Goal: Find specific page/section: Find specific page/section

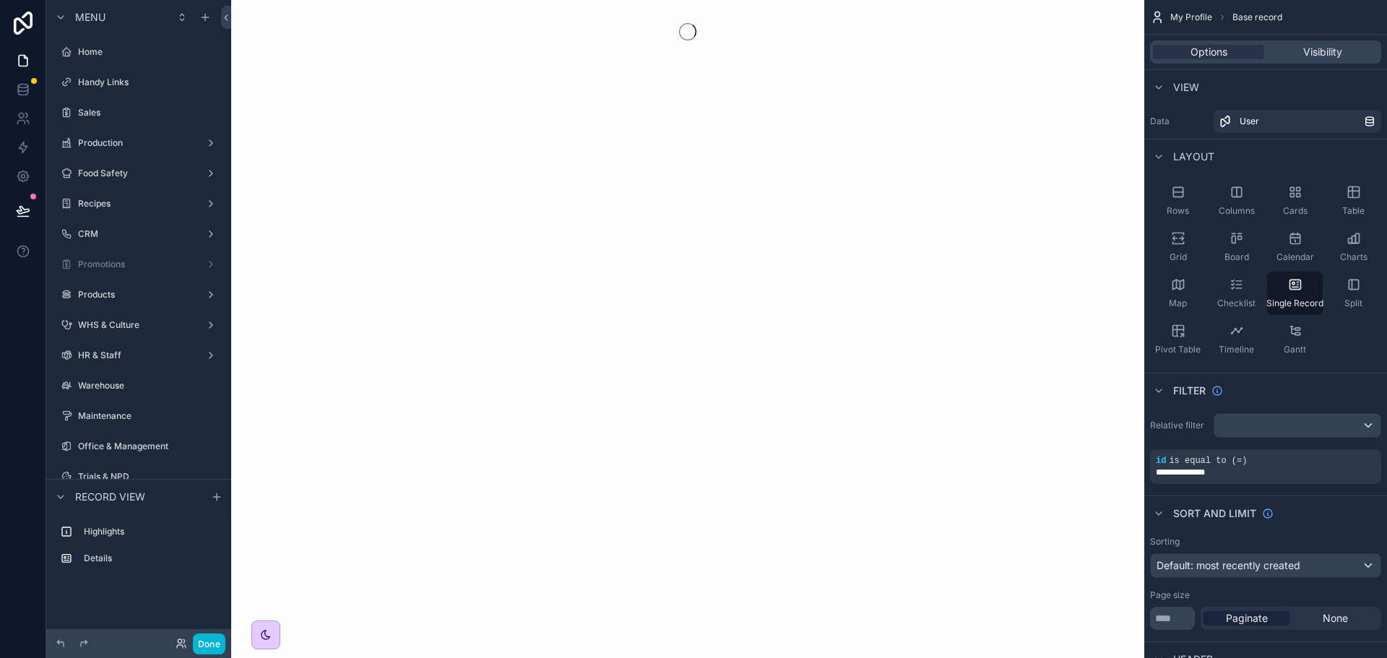
scroll to position [385, 0]
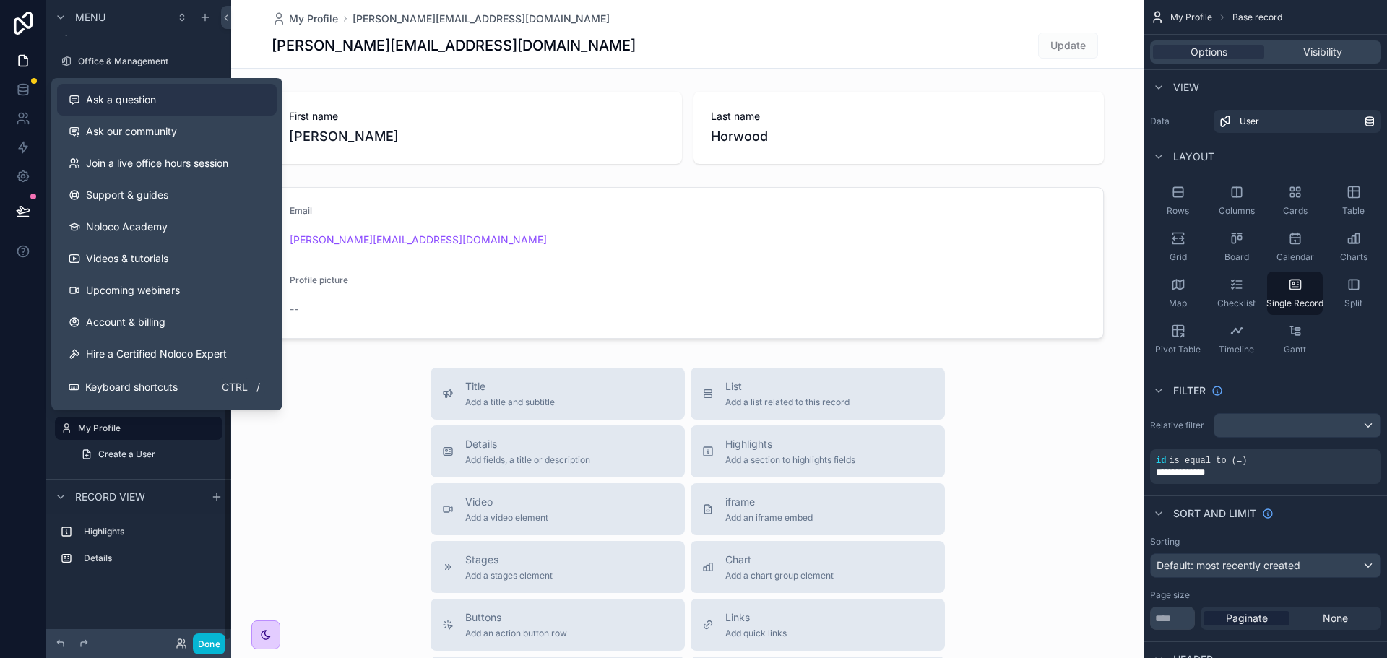
click at [129, 109] on button "Ask a question" at bounding box center [167, 100] width 220 height 32
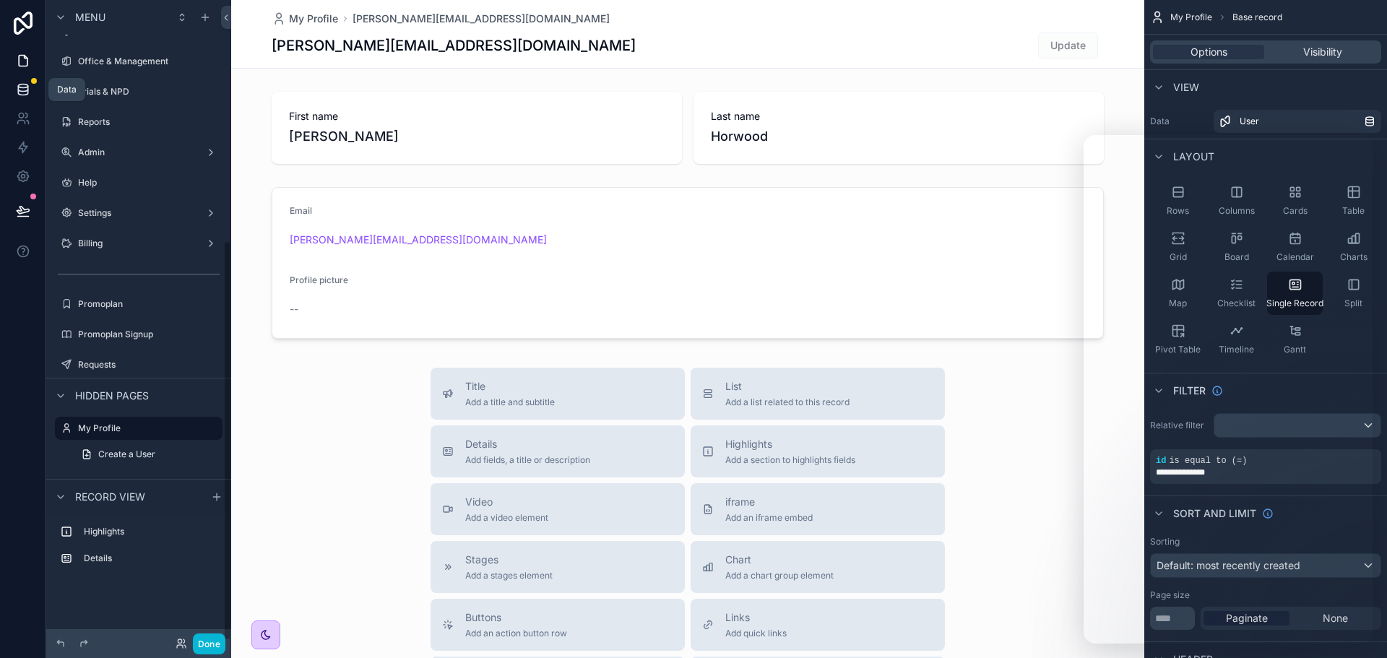
click at [15, 77] on link at bounding box center [23, 89] width 46 height 29
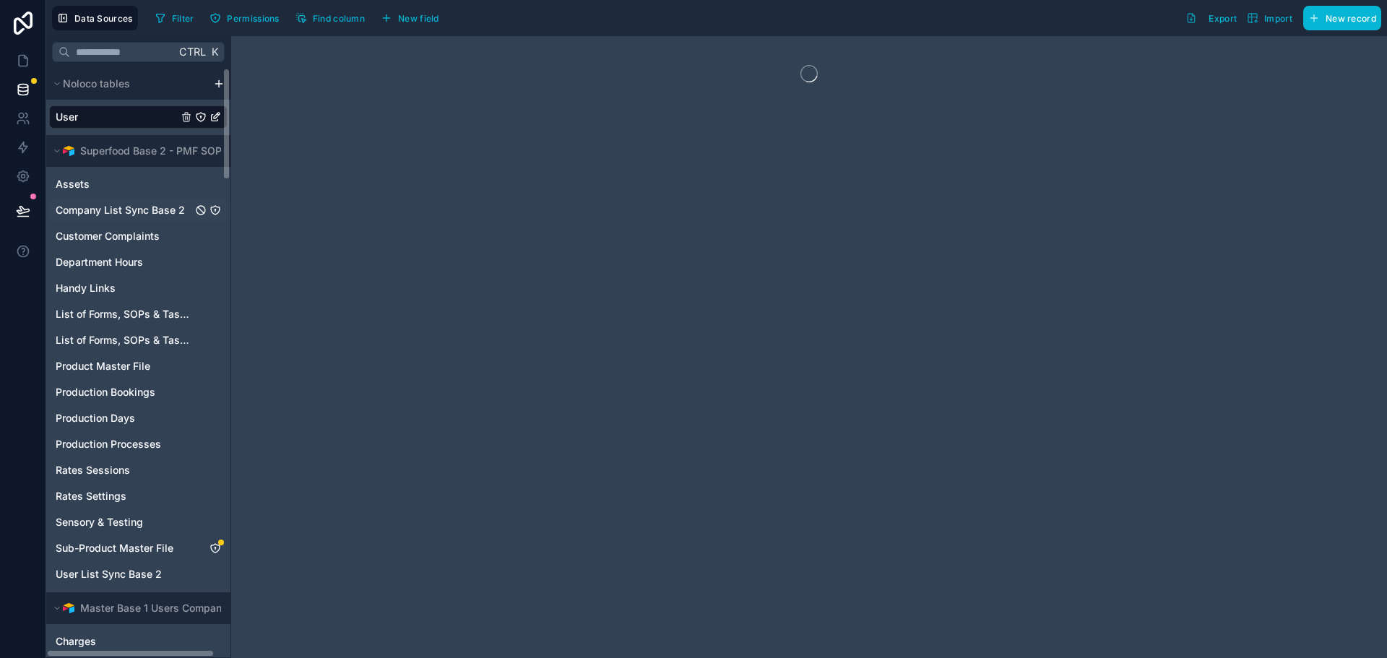
click at [116, 206] on span "Company List Sync Base 2" at bounding box center [120, 210] width 129 height 14
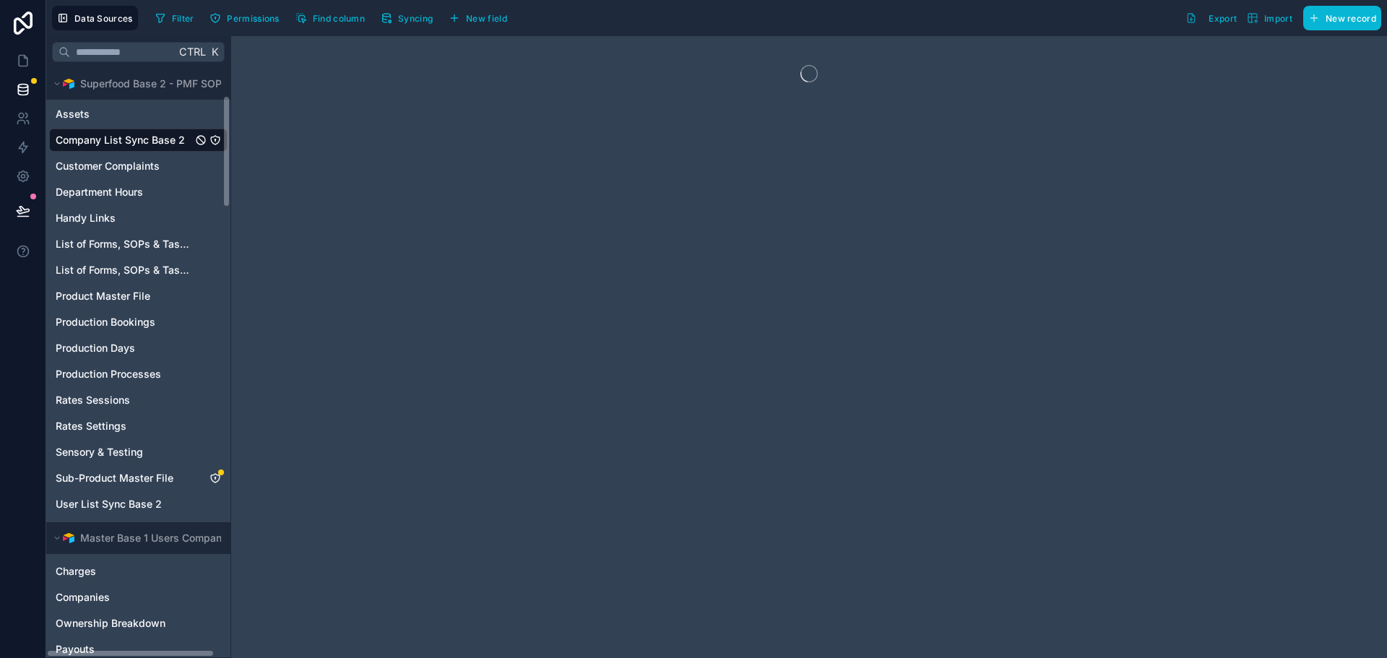
scroll to position [145, 0]
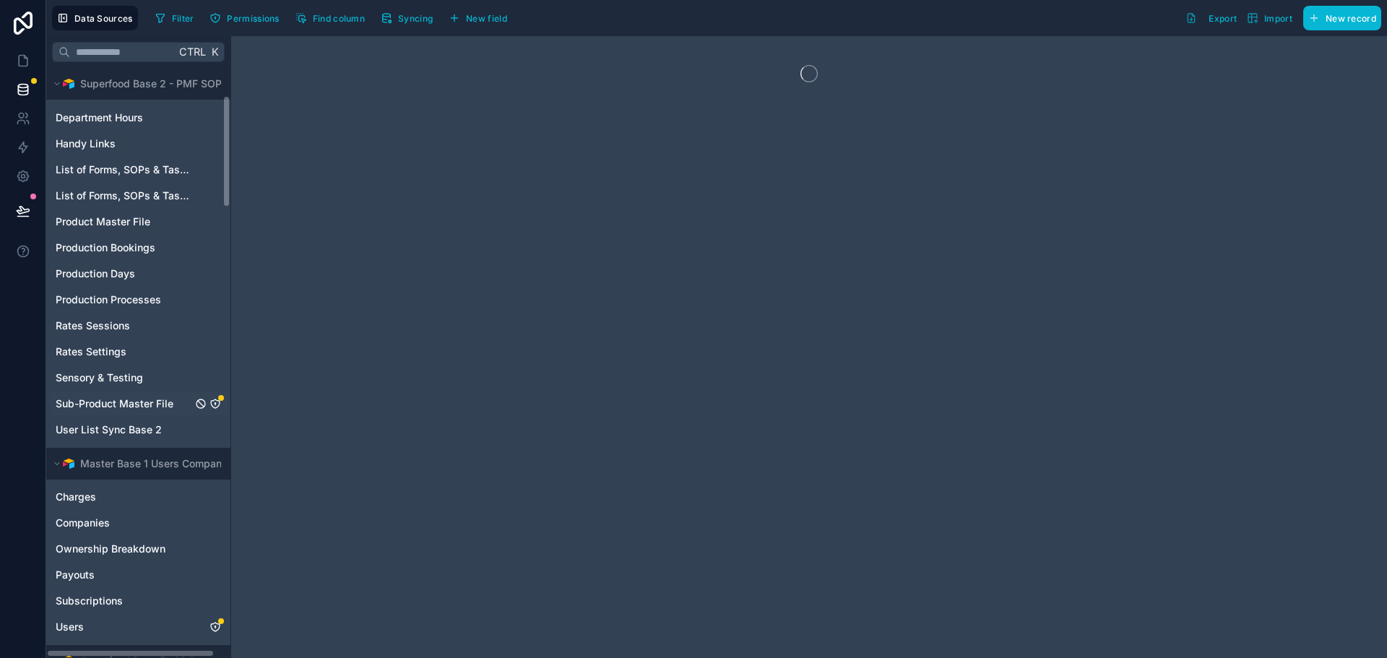
click at [103, 400] on span "Sub-Product Master File" at bounding box center [115, 404] width 118 height 14
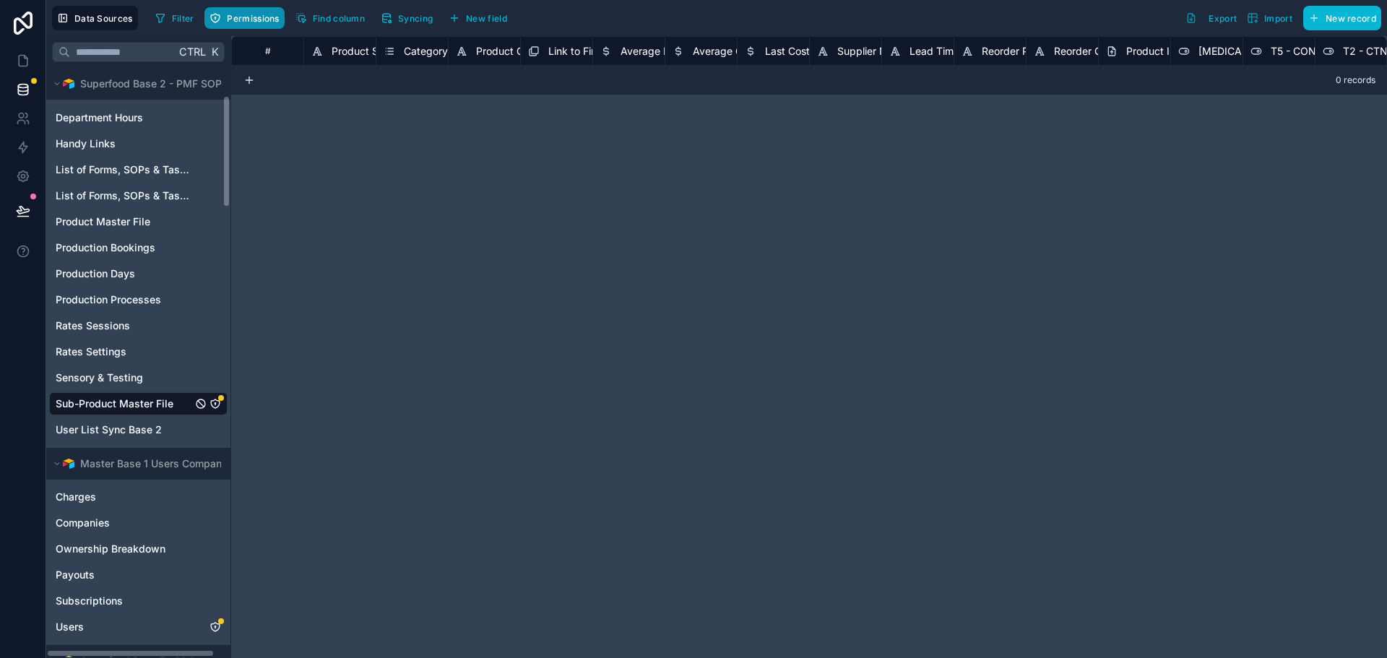
click at [238, 22] on span "Permissions" at bounding box center [253, 18] width 52 height 11
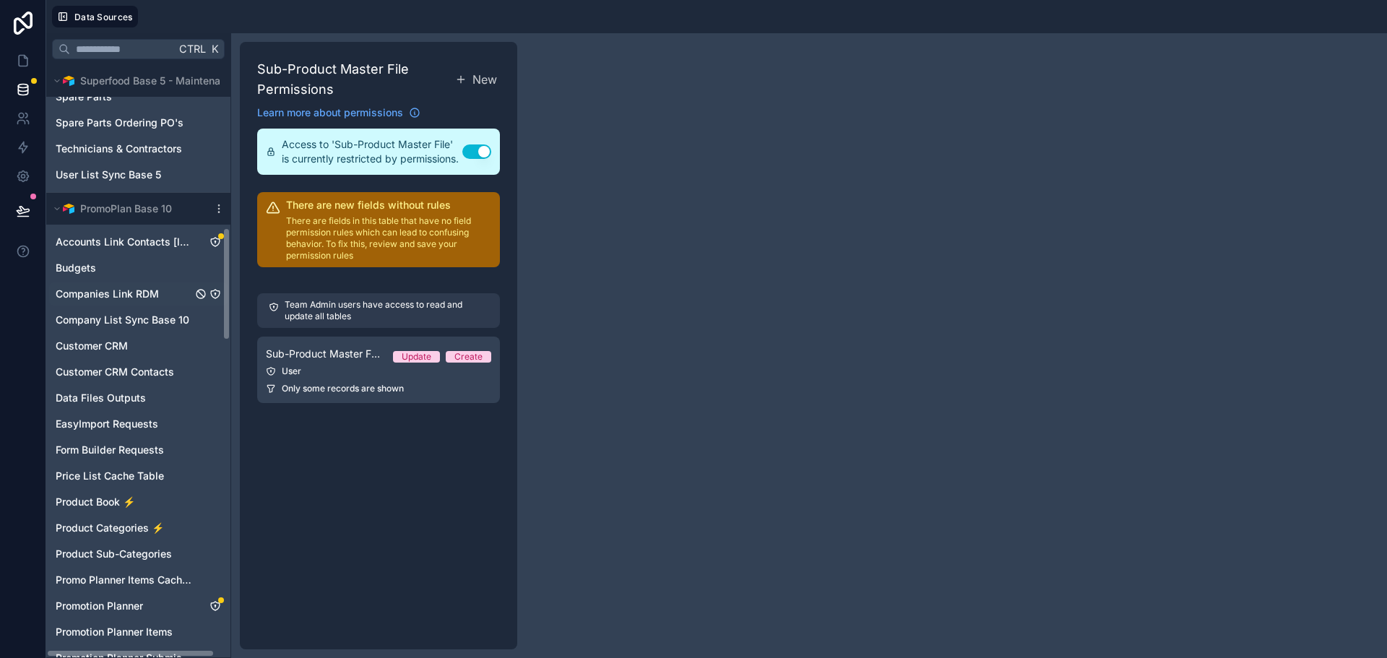
scroll to position [939, 0]
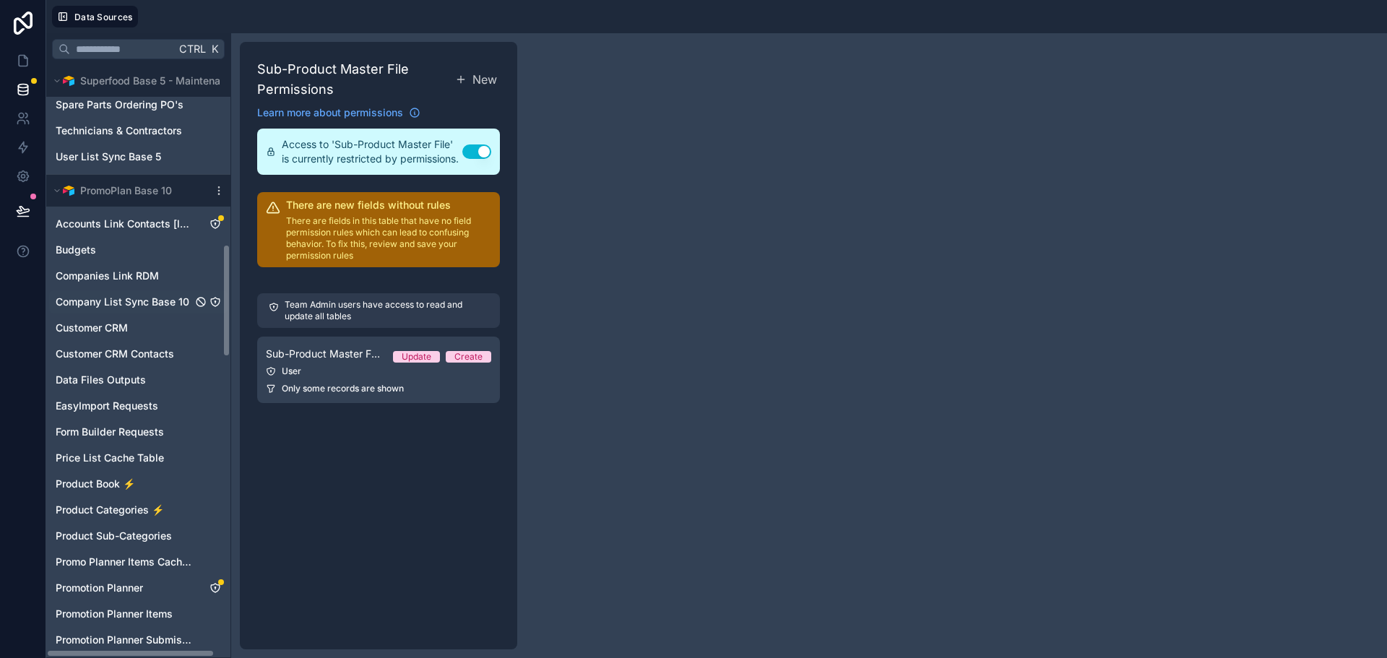
click at [119, 301] on span "Company List Sync Base 10" at bounding box center [123, 302] width 134 height 14
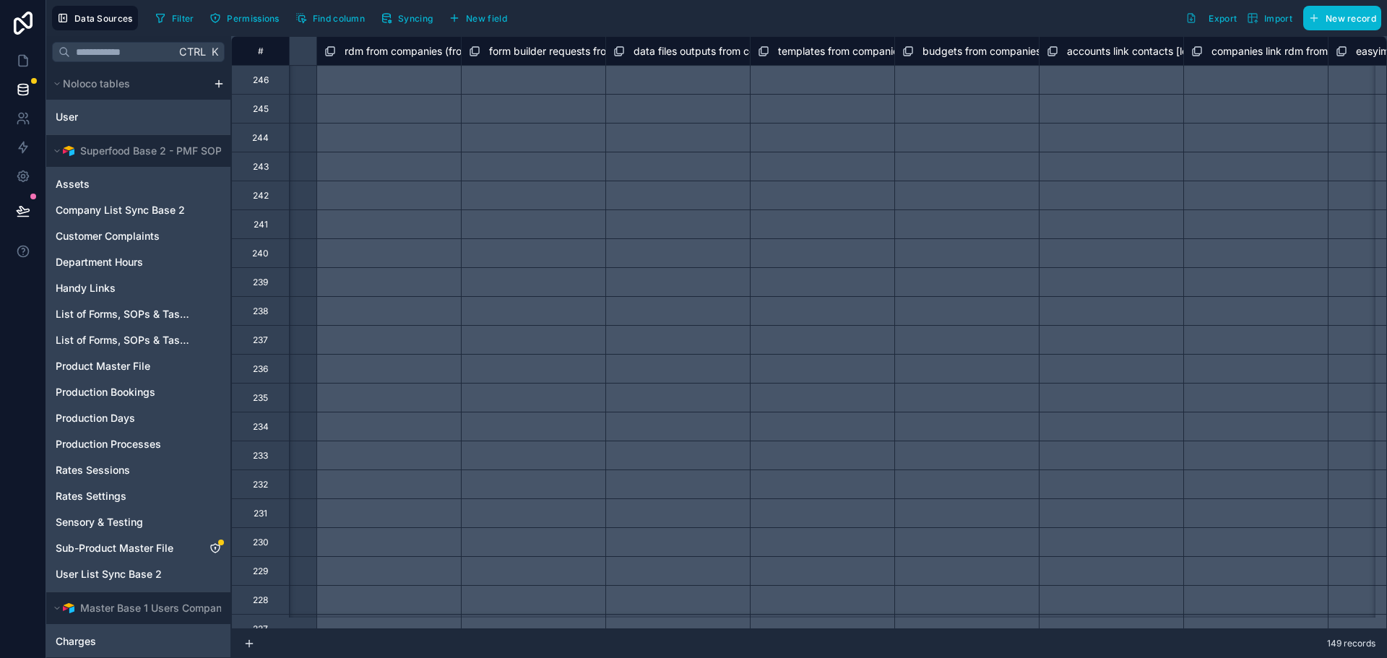
scroll to position [0, 3656]
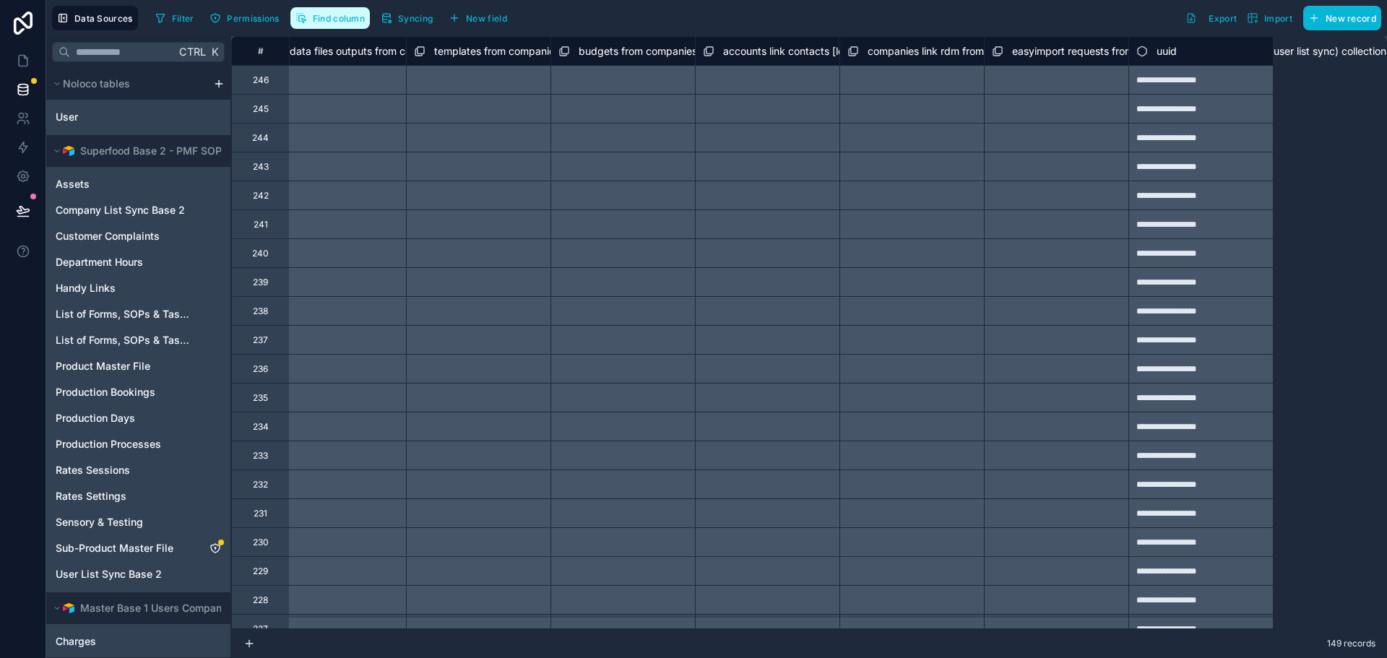
click at [290, 11] on button "Find column" at bounding box center [329, 18] width 79 height 22
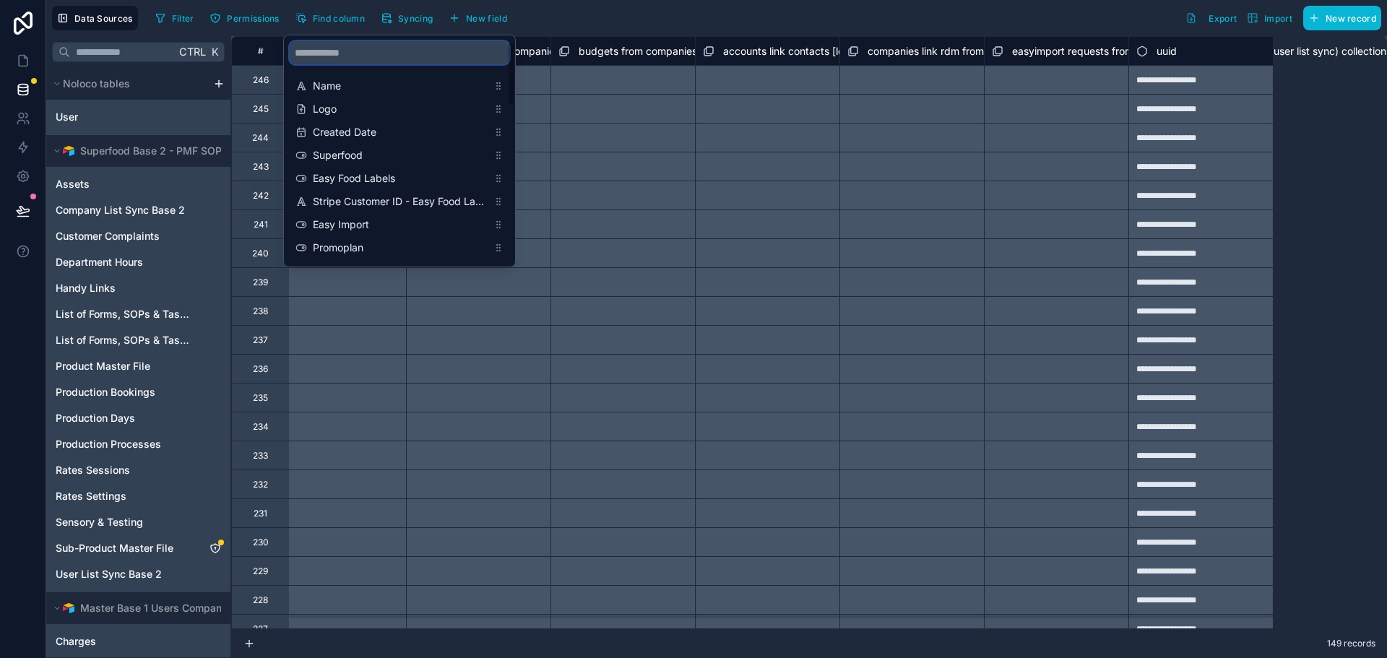
click at [402, 52] on input "scrollable content" at bounding box center [400, 52] width 220 height 23
type input "*"
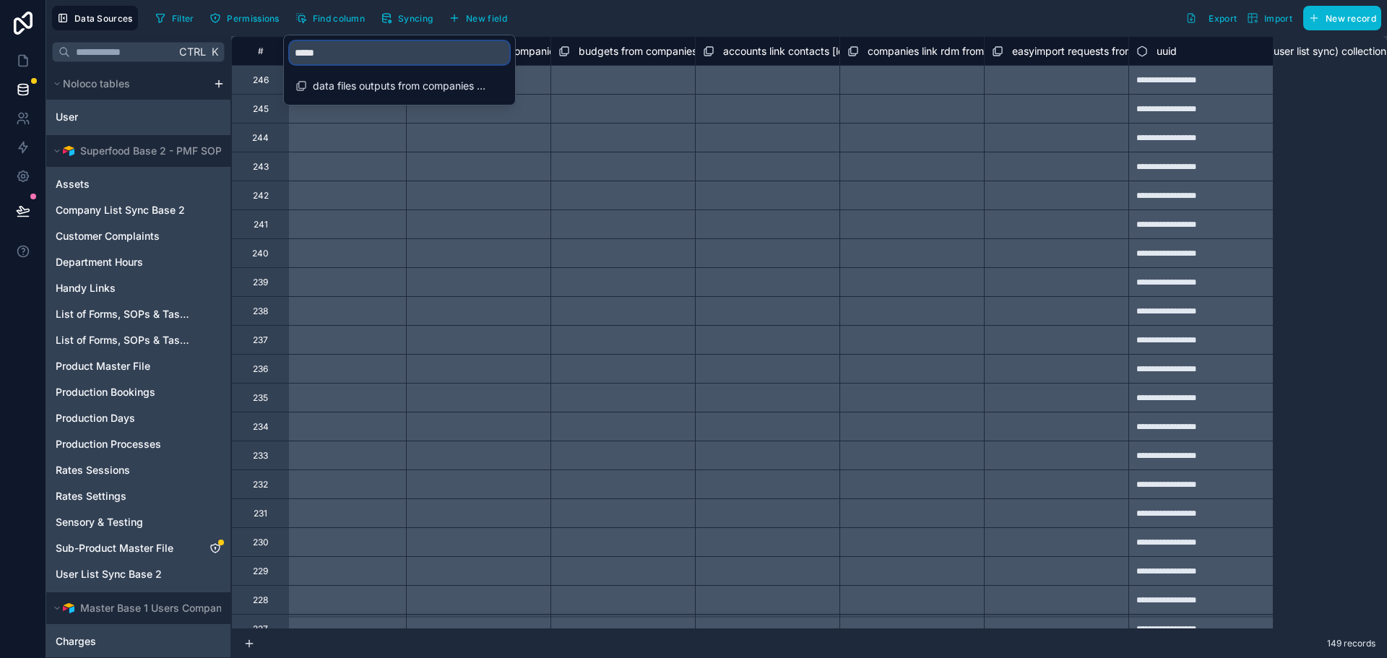
click at [335, 41] on input "*****" at bounding box center [400, 52] width 220 height 23
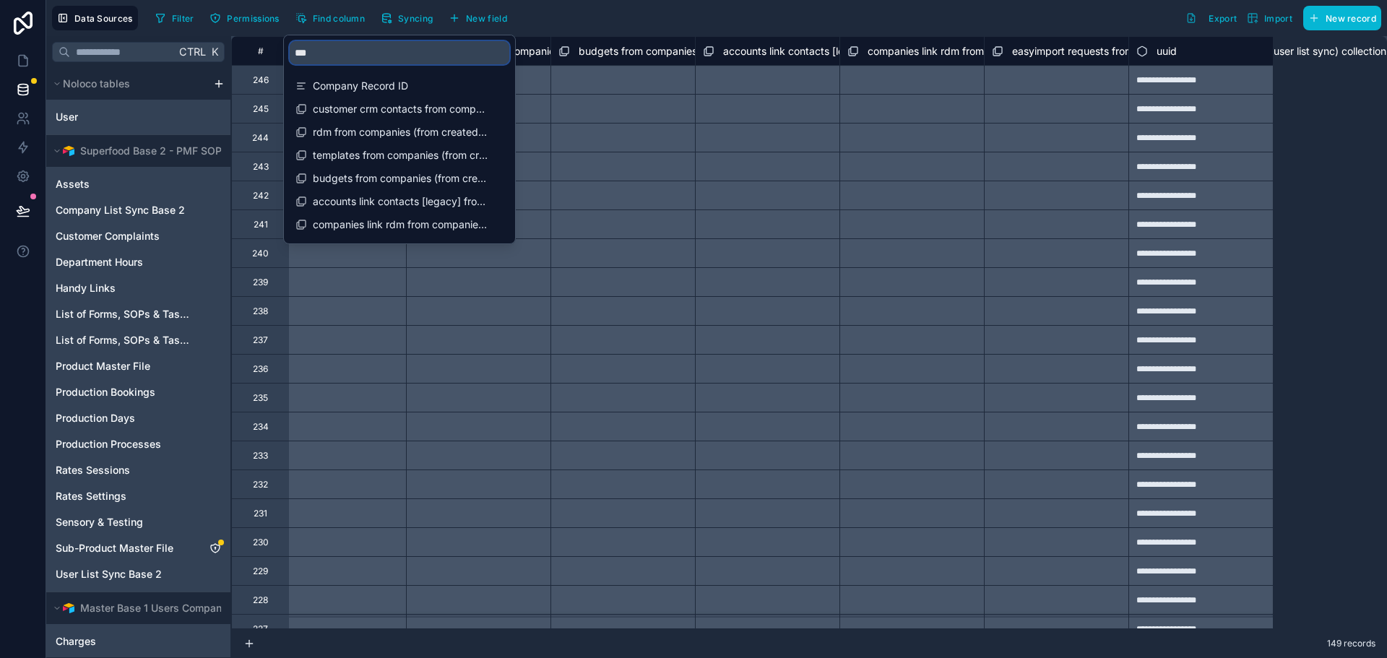
type input "****"
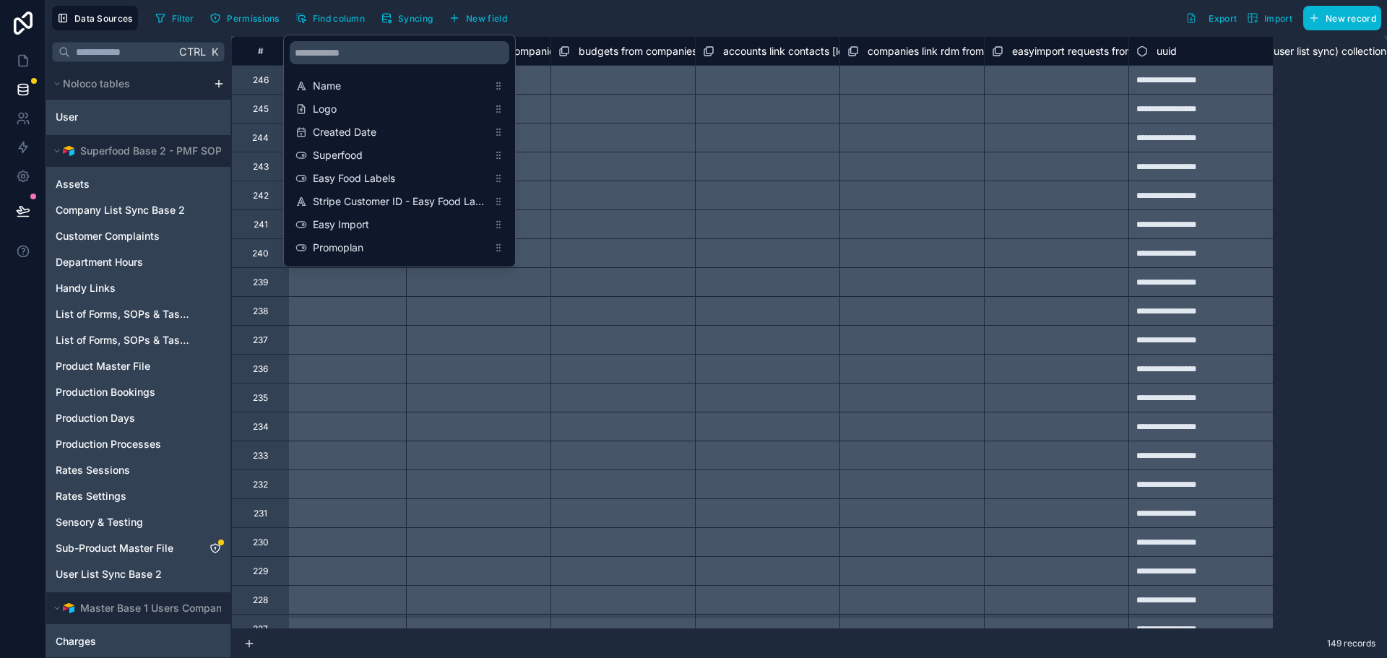
click at [1325, 491] on div "# rdm from companies (from created by user list sync) collection form builder r…" at bounding box center [809, 332] width 1156 height 593
